Goal: Entertainment & Leisure: Browse casually

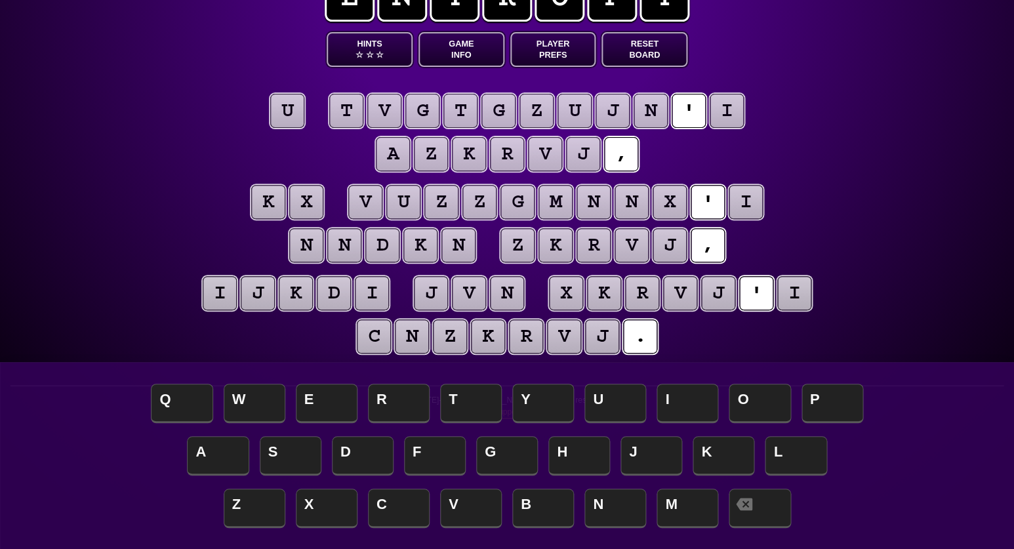
scroll to position [49, 0]
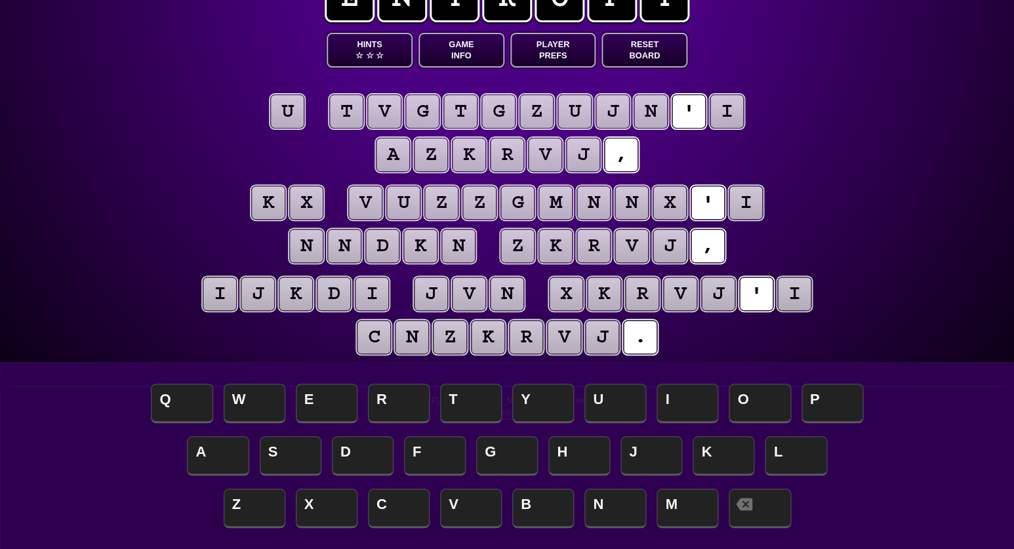
click at [291, 113] on puzzle-tile "u" at bounding box center [287, 111] width 34 height 34
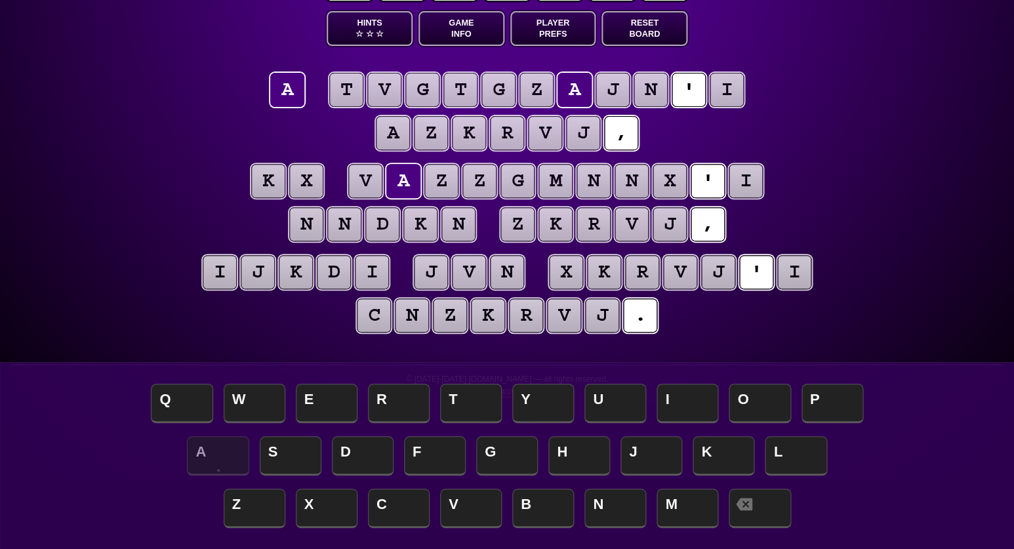
scroll to position [77, 0]
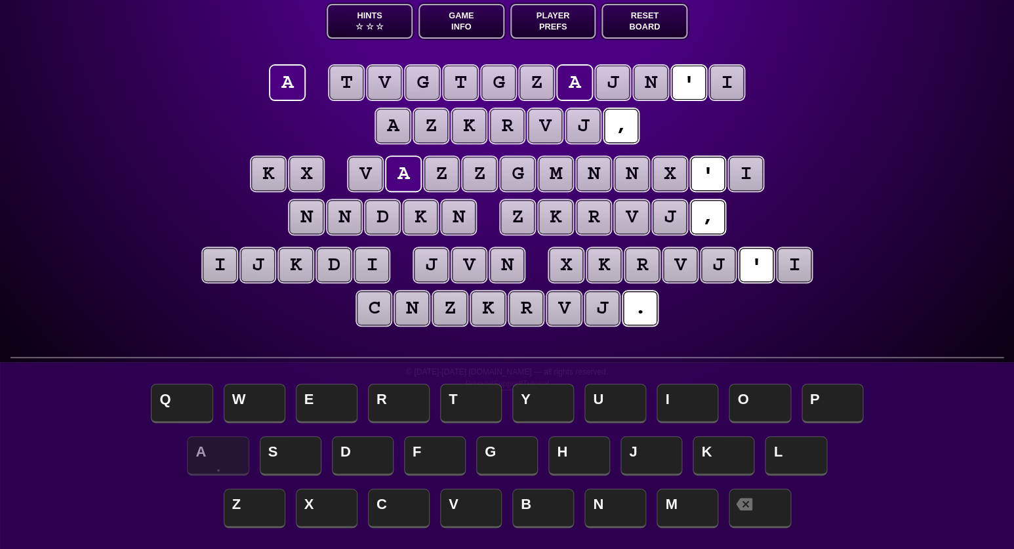
click at [718, 88] on puzzle-tile "i" at bounding box center [727, 83] width 34 height 34
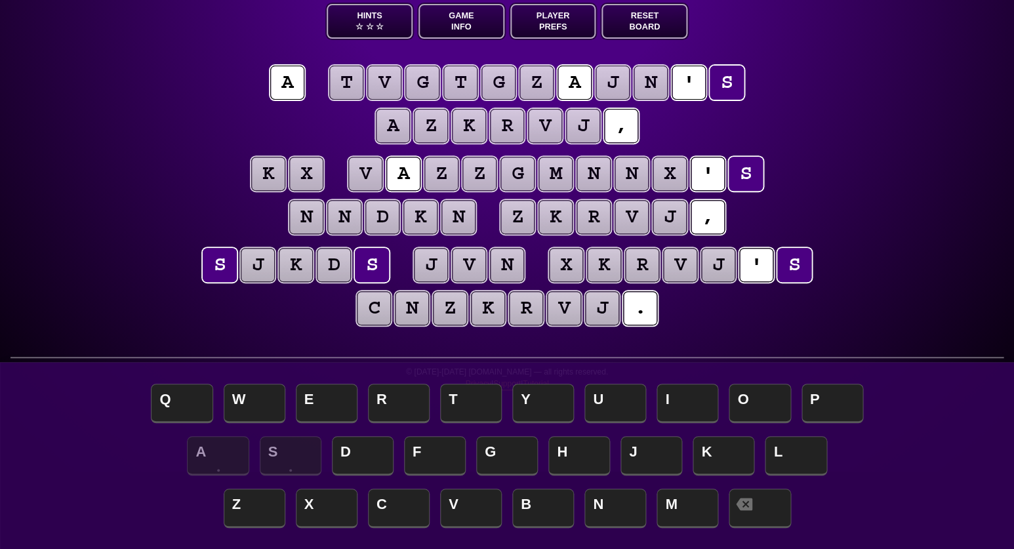
click at [110, 228] on div "e n t r o p y Hints ☆ ☆ ☆ Game Info Player Prefs Reset Board a t v g t g z a j …" at bounding box center [507, 197] width 1014 height 549
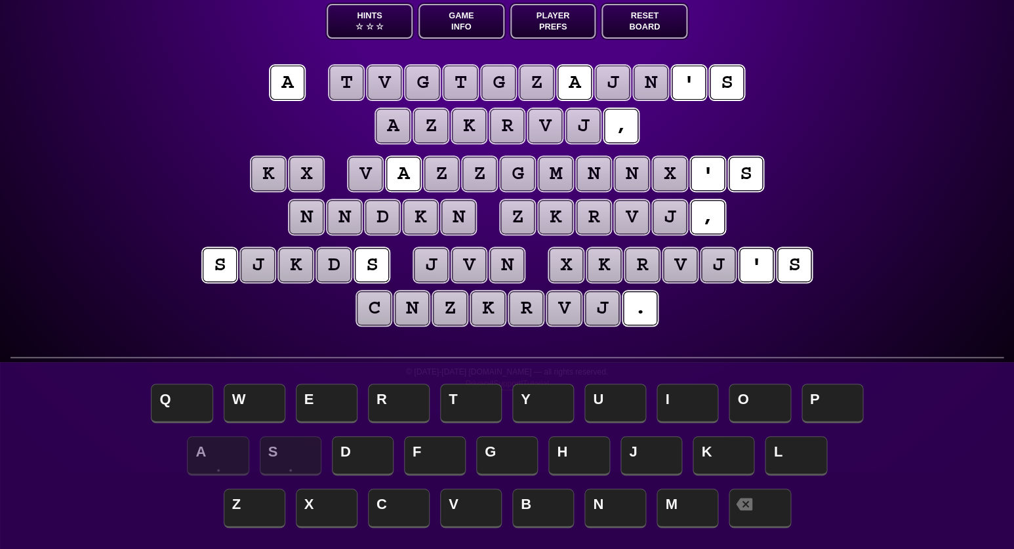
click at [594, 173] on puzzle-tile "n" at bounding box center [593, 174] width 34 height 34
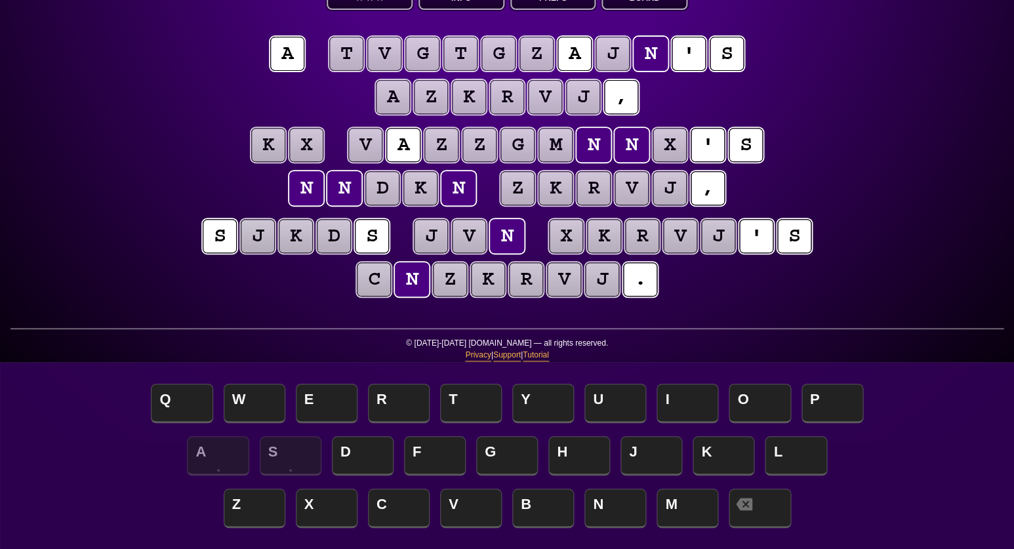
scroll to position [110, 0]
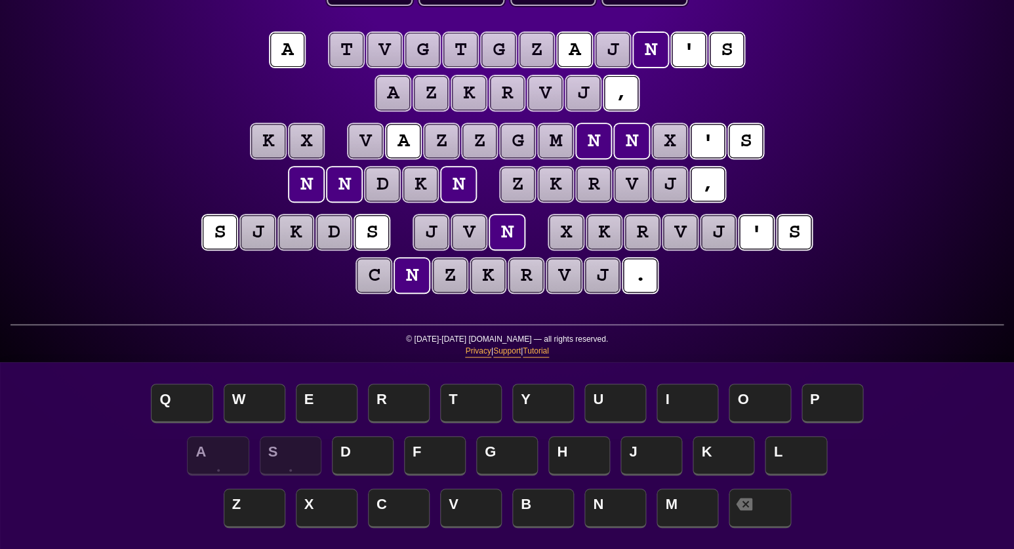
click at [432, 232] on puzzle-tile "j" at bounding box center [431, 232] width 34 height 34
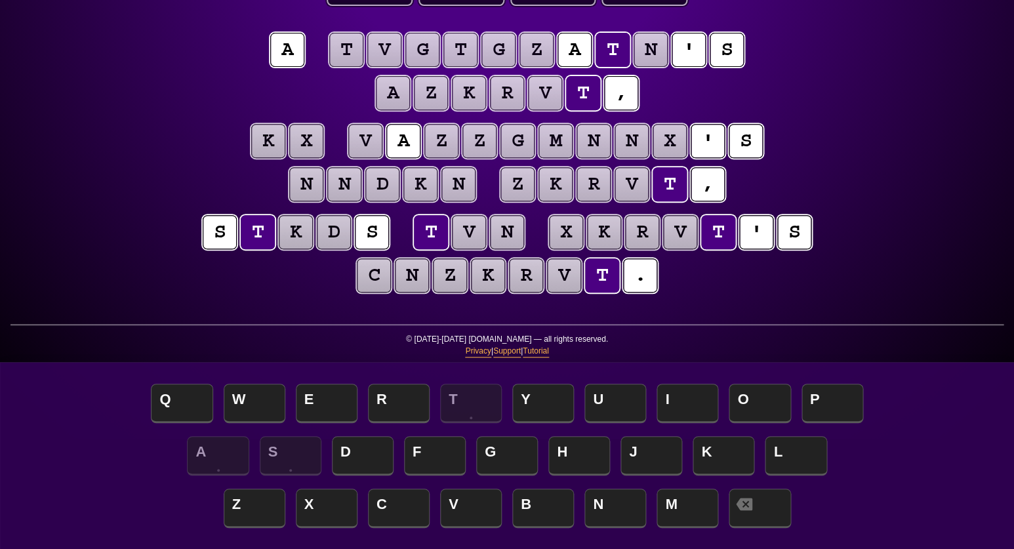
click at [466, 233] on puzzle-tile "v" at bounding box center [469, 232] width 34 height 34
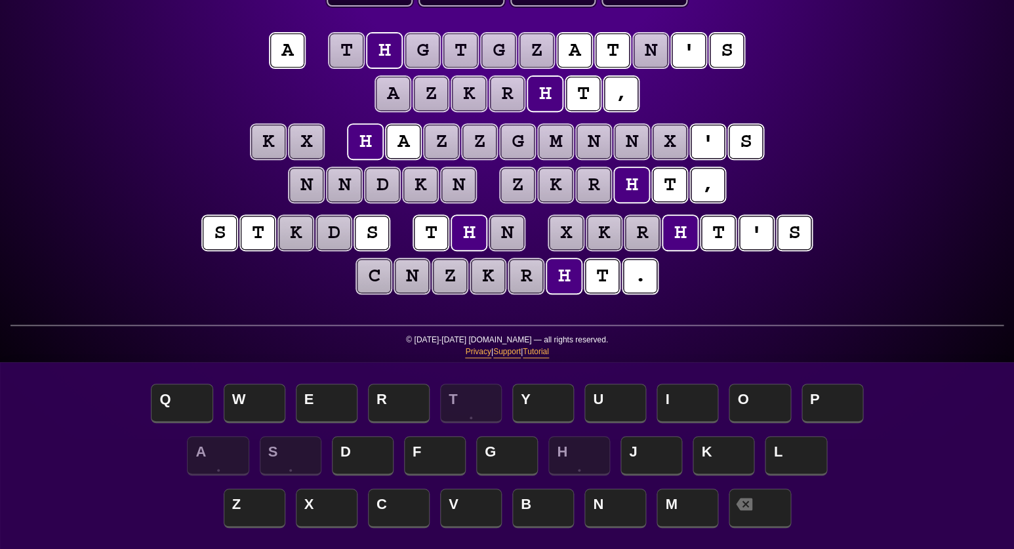
click at [513, 238] on puzzle-tile "n" at bounding box center [507, 233] width 34 height 34
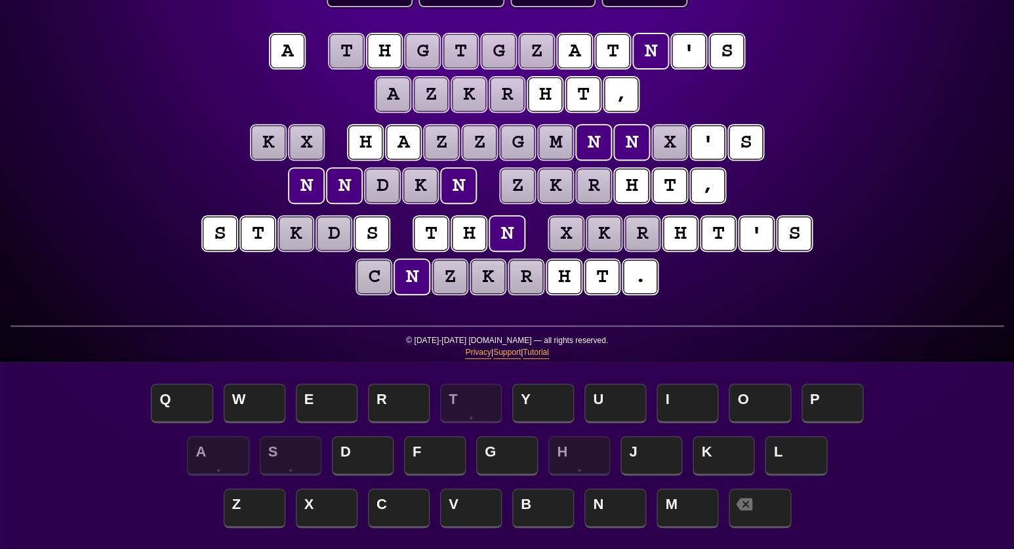
scroll to position [114, 0]
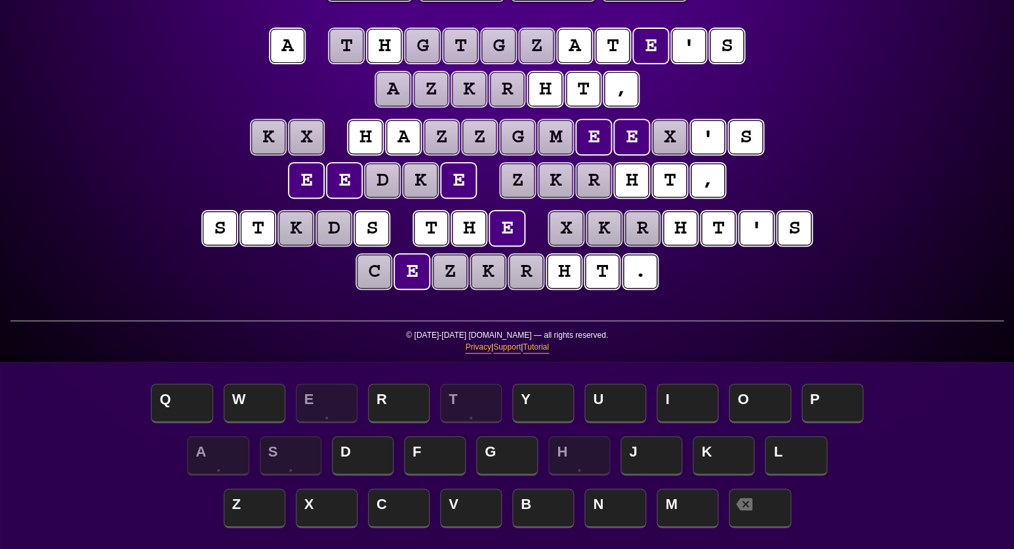
click at [245, 299] on entropy-puzzle "a t h g t g z a t e ' s a z k r h t , k x h a z z g m e e x ' s e e d k e z k r…" at bounding box center [507, 161] width 672 height 318
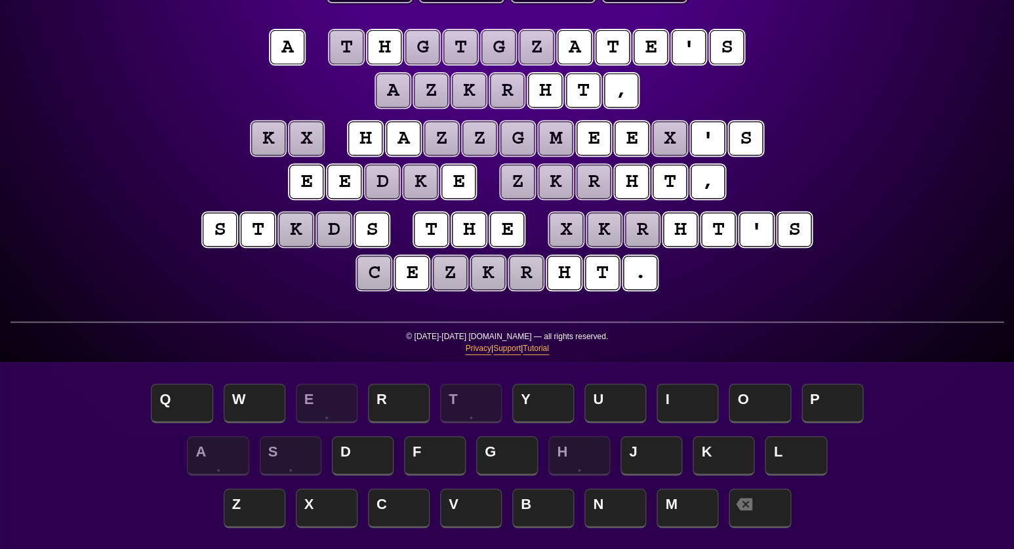
scroll to position [107, 0]
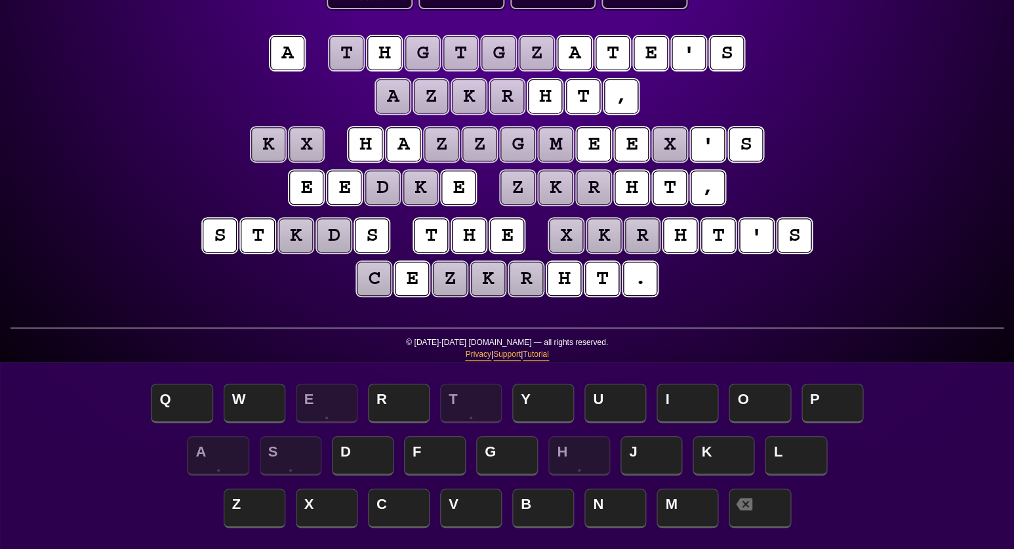
click at [639, 234] on puzzle-tile "r" at bounding box center [642, 235] width 34 height 34
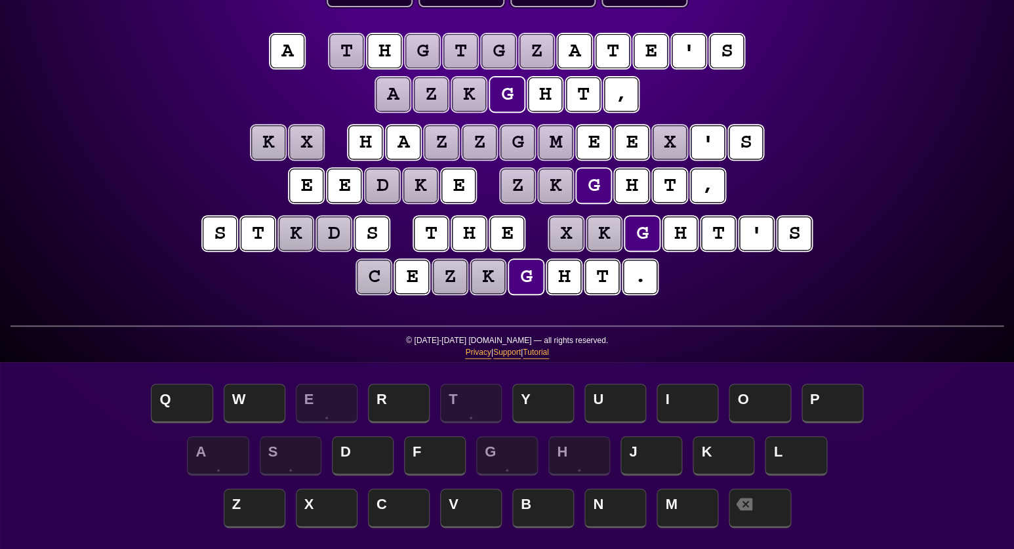
scroll to position [109, 0]
click at [489, 279] on puzzle-tile "k" at bounding box center [488, 277] width 34 height 34
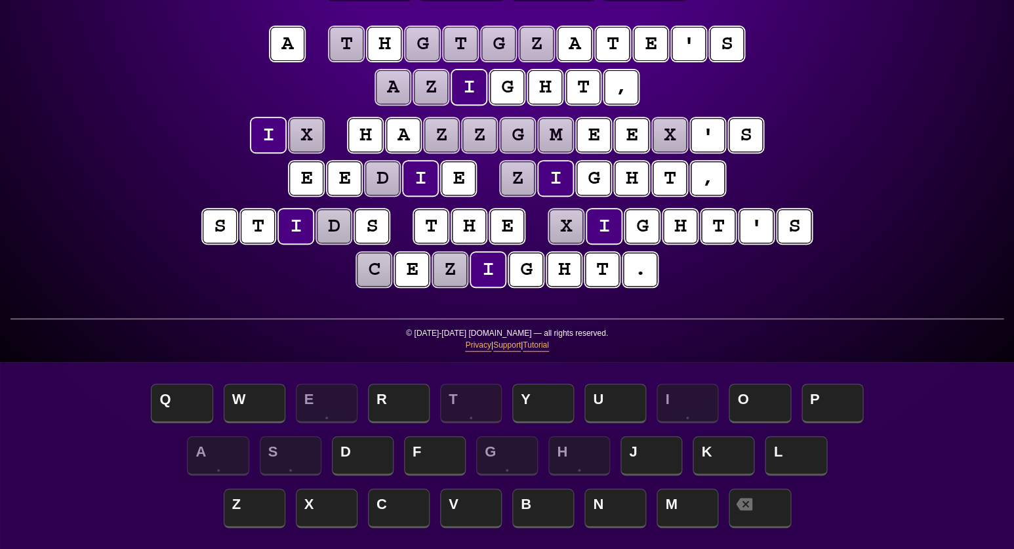
scroll to position [116, 0]
click at [453, 270] on puzzle-tile "z" at bounding box center [450, 269] width 34 height 34
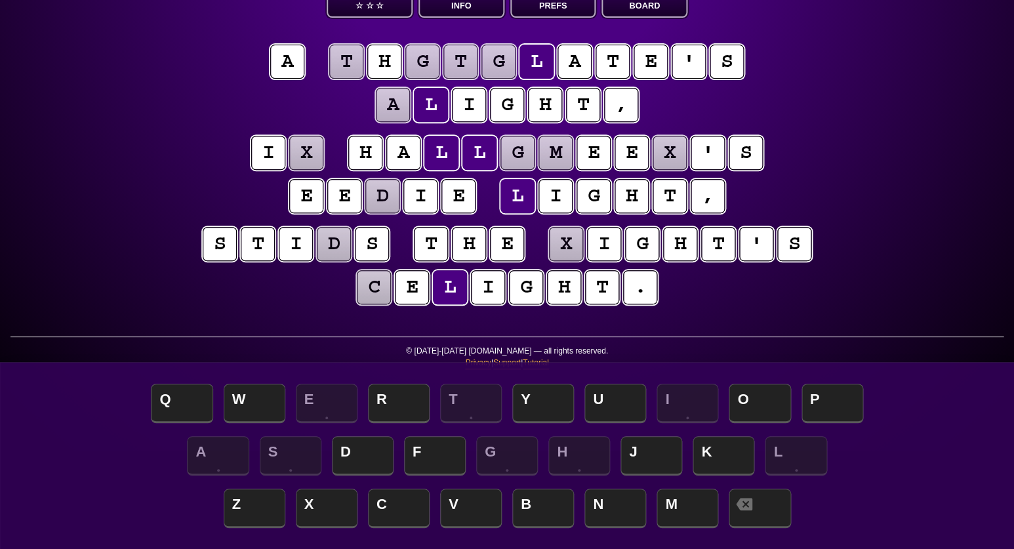
scroll to position [97, 0]
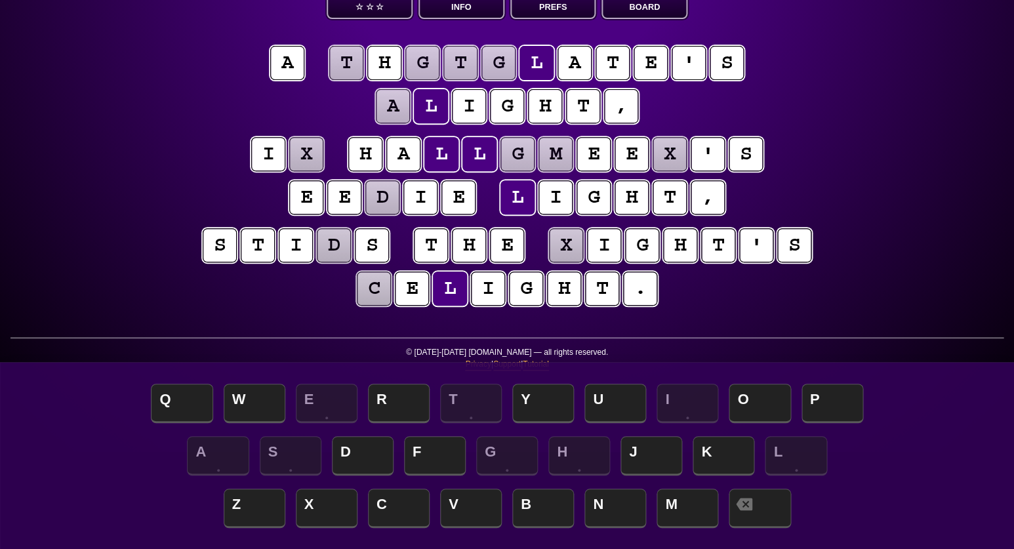
click at [394, 110] on puzzle-tile "a" at bounding box center [393, 106] width 34 height 34
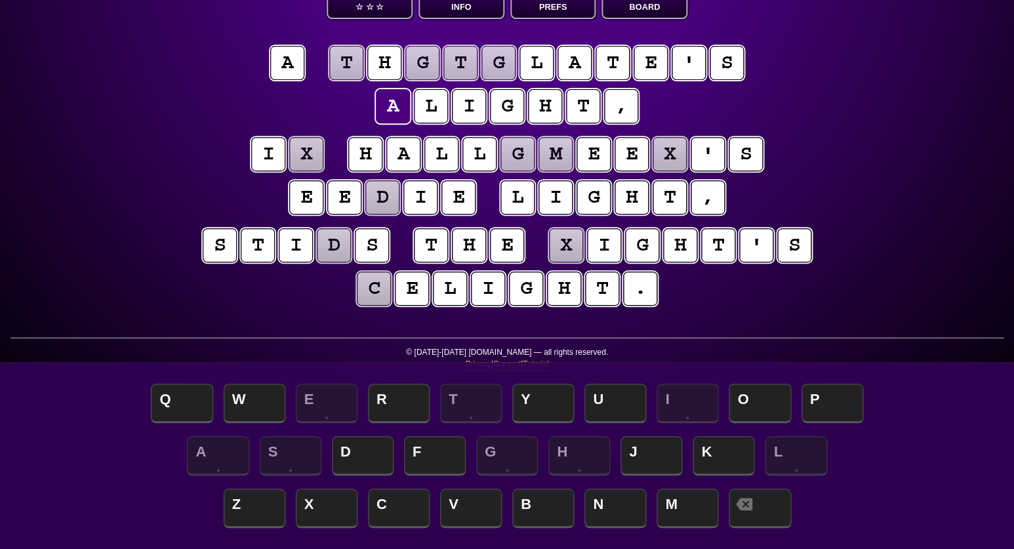
click at [371, 197] on puzzle-tile "d" at bounding box center [382, 197] width 34 height 34
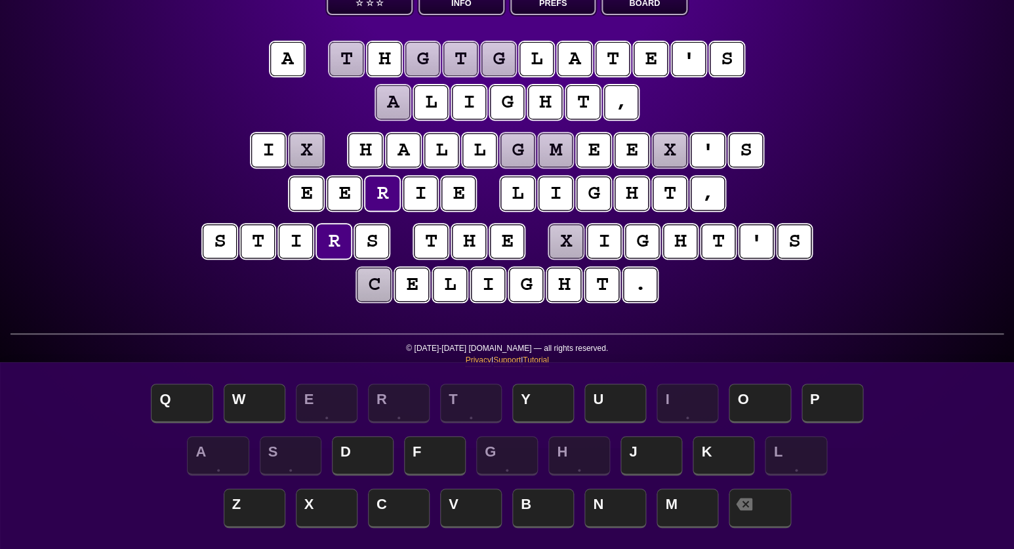
scroll to position [98, 0]
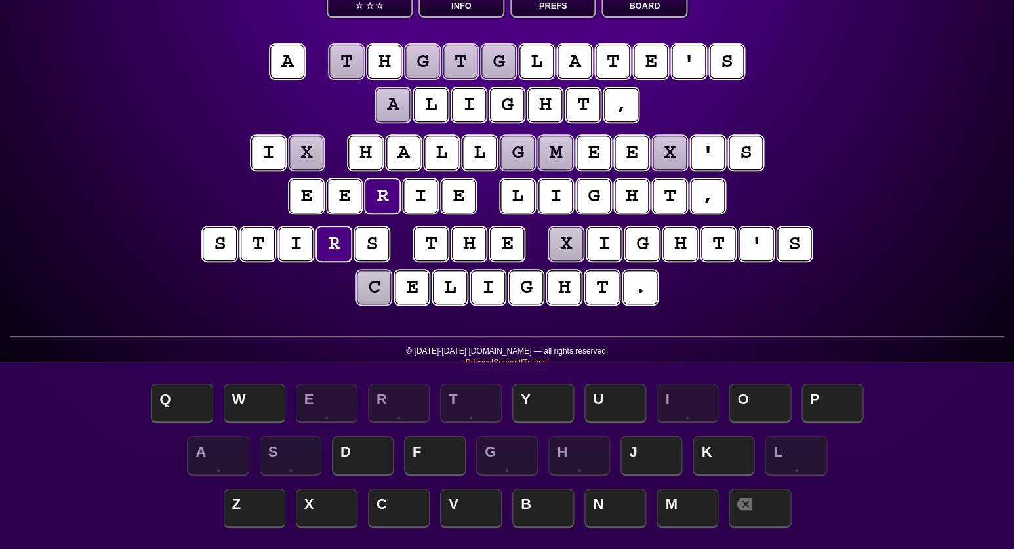
click at [375, 290] on puzzle-tile "c" at bounding box center [374, 287] width 34 height 34
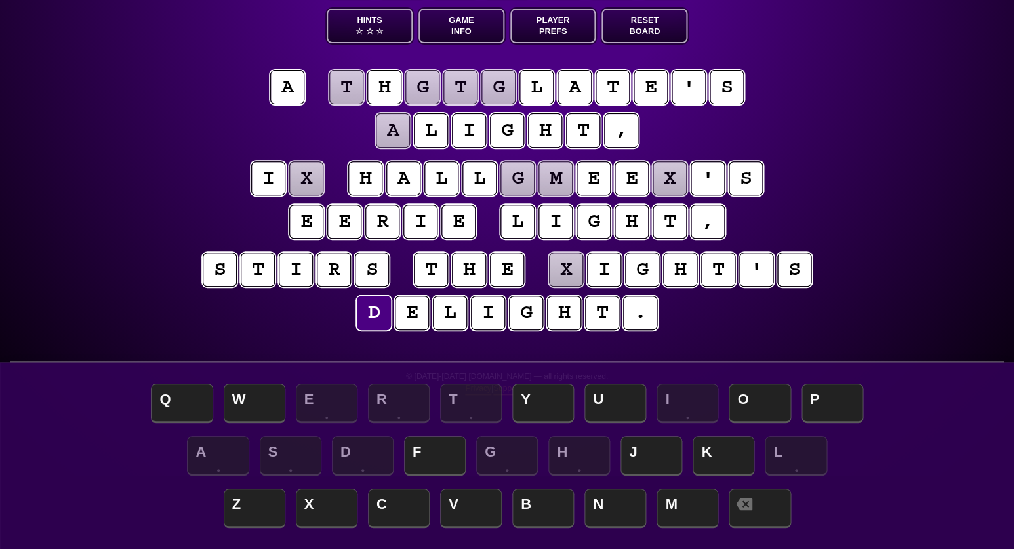
scroll to position [69, 0]
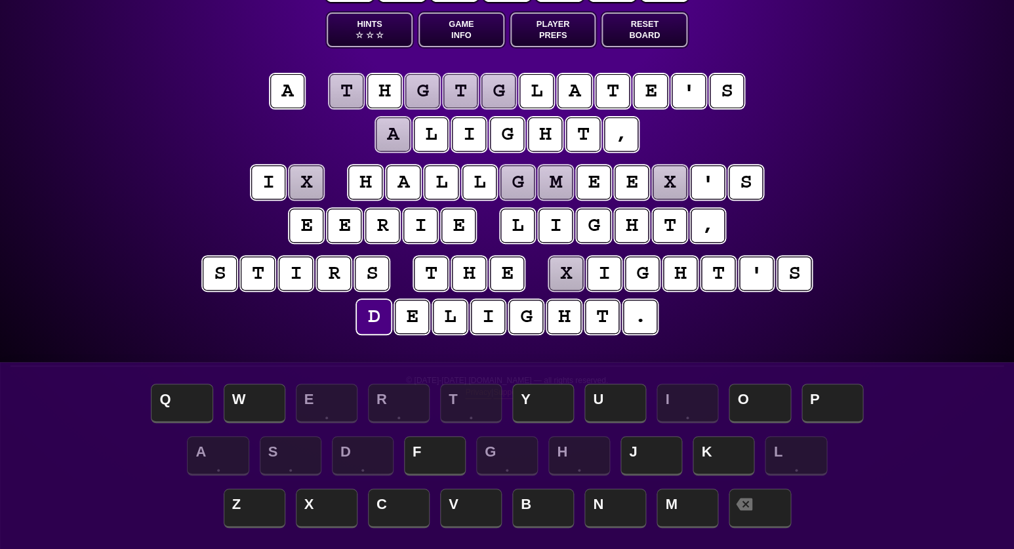
click at [310, 179] on puzzle-tile "x" at bounding box center [306, 182] width 34 height 34
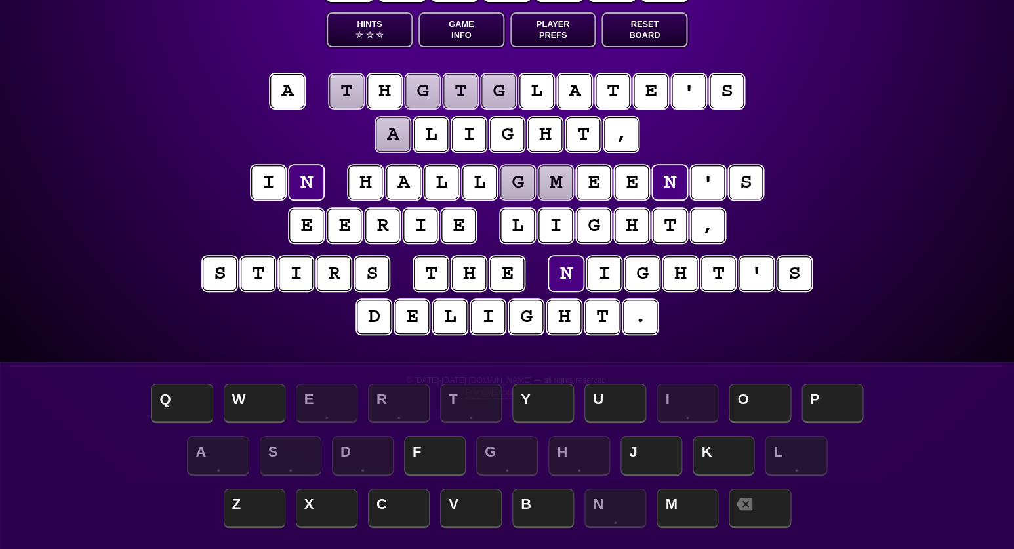
click at [227, 157] on entropy-puzzle "a t h g t g l a t e ' s a l i g h t , i n h a l l g m e e n ' s e e r i e l i g…" at bounding box center [507, 206] width 672 height 318
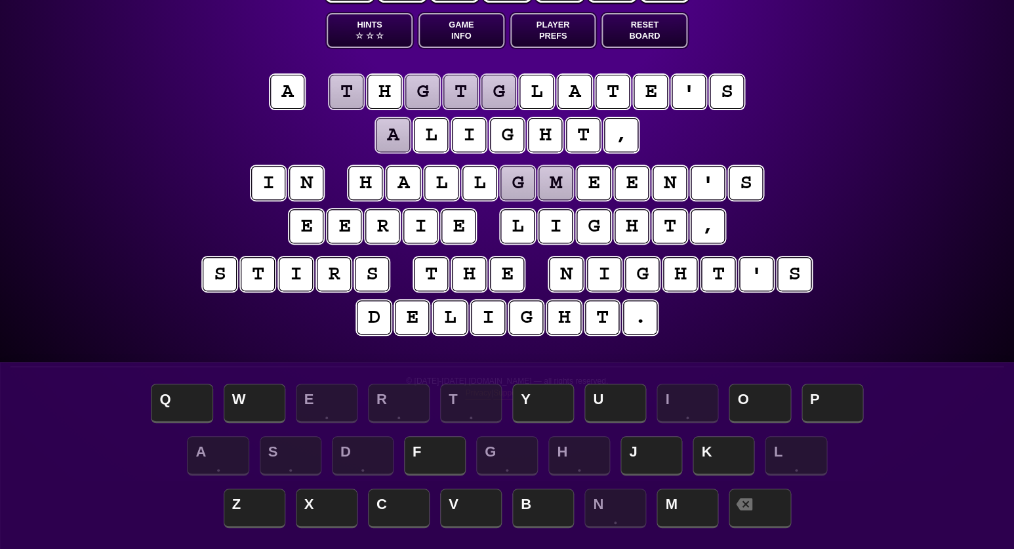
click at [523, 182] on puzzle-tile "g" at bounding box center [517, 183] width 34 height 34
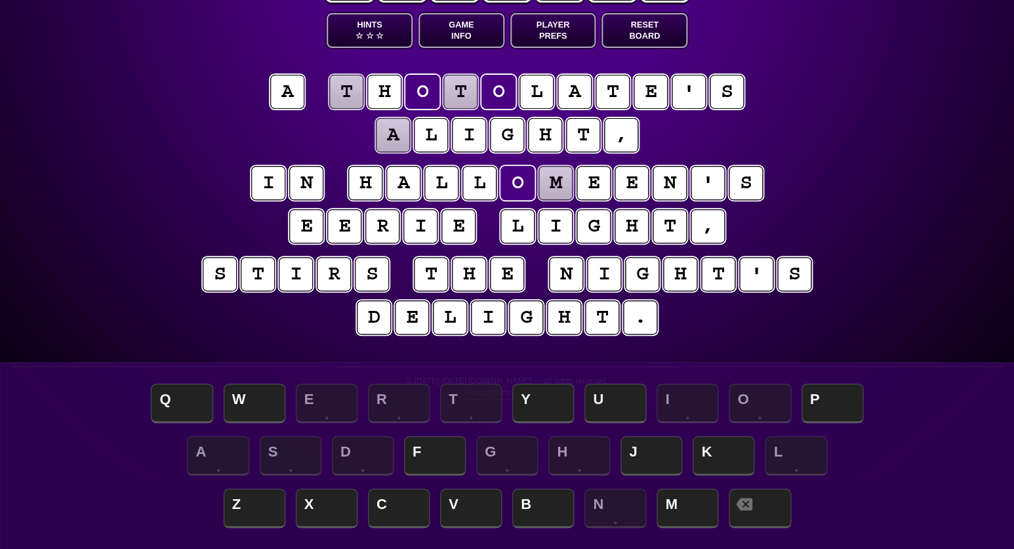
click at [132, 207] on div "e n t r o p y Hints ☆ ☆ ☆ Game Info Player Prefs Reset Board a t h o t o l a t …" at bounding box center [507, 206] width 1014 height 549
click at [552, 180] on puzzle-tile "m" at bounding box center [555, 183] width 34 height 34
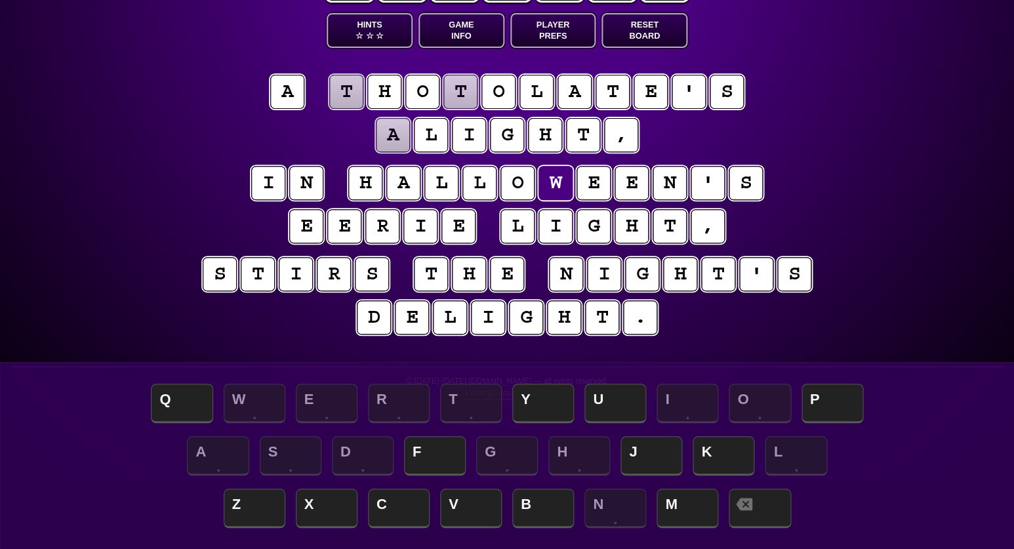
click at [348, 91] on puzzle-tile "t" at bounding box center [346, 92] width 34 height 34
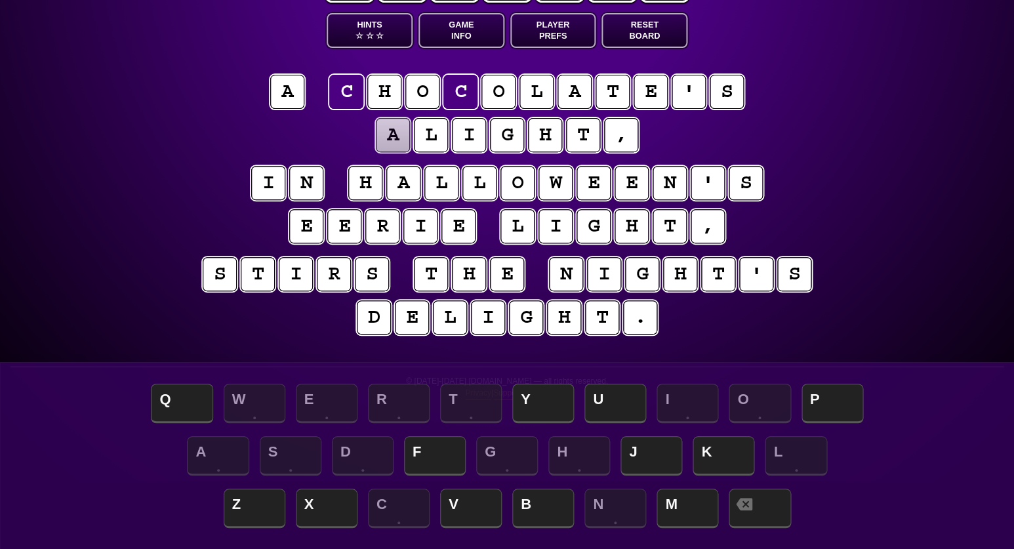
click at [404, 138] on puzzle-tile "a" at bounding box center [393, 135] width 34 height 34
click at [445, 443] on span "F" at bounding box center [435, 456] width 62 height 39
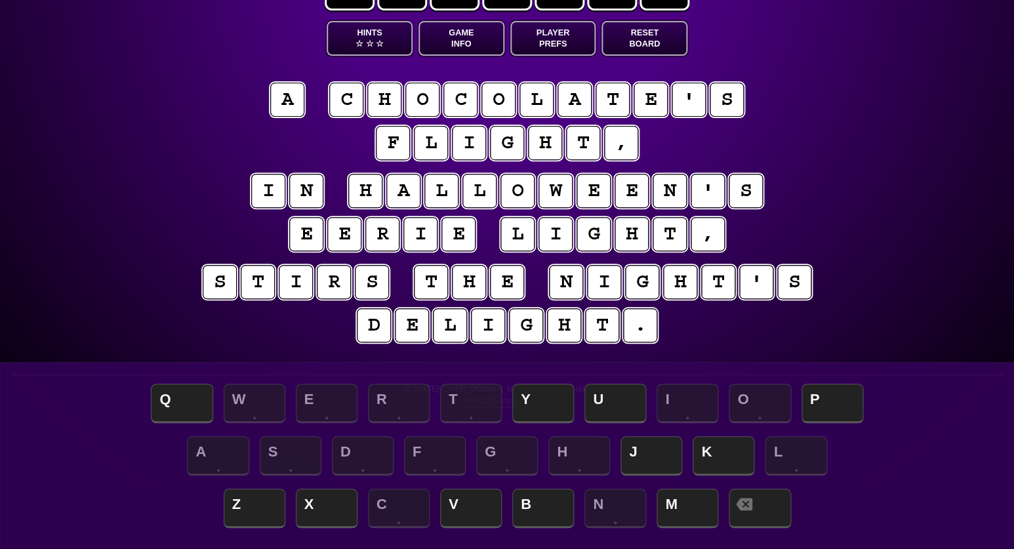
scroll to position [58, 0]
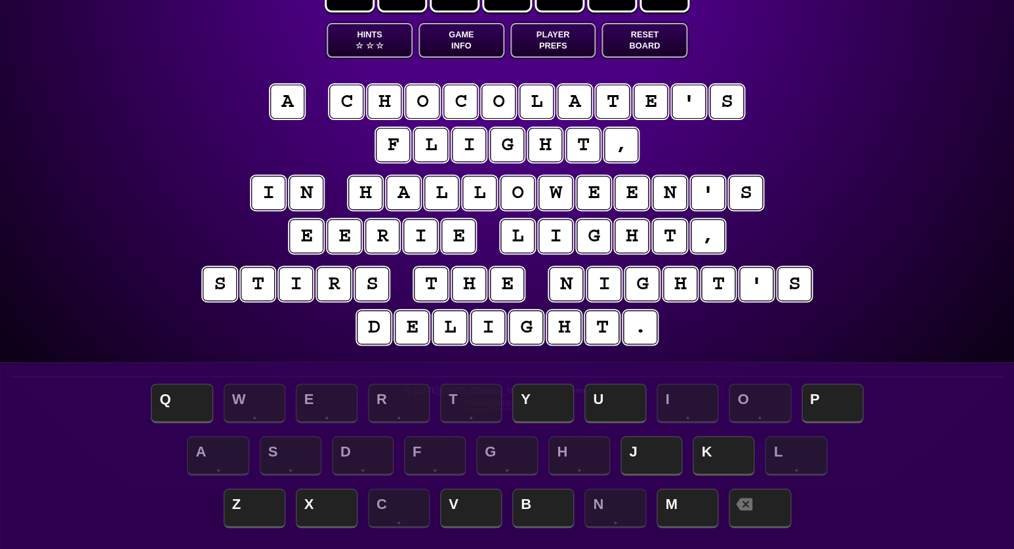
click at [398, 147] on puzzle-tile "f" at bounding box center [393, 145] width 34 height 34
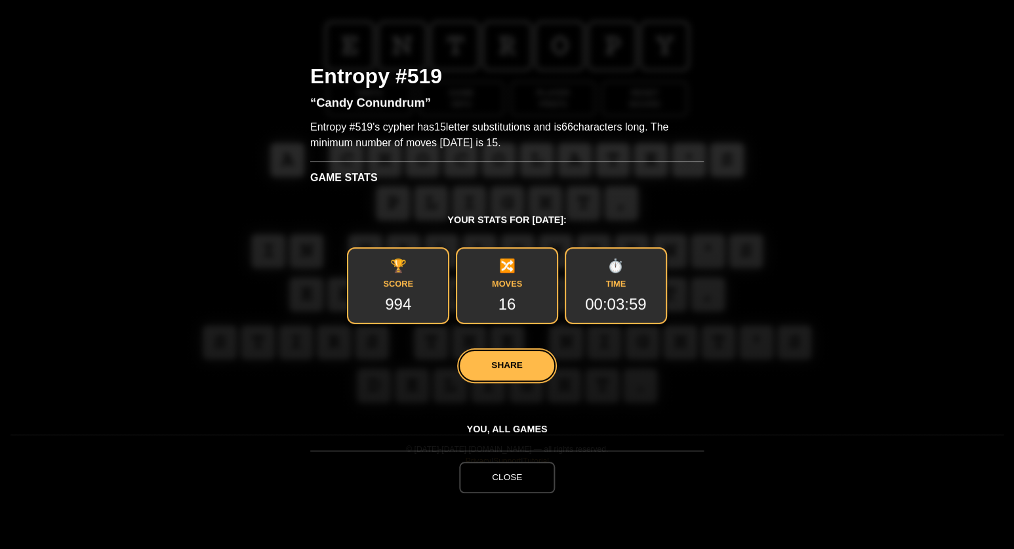
scroll to position [0, 0]
